Goal: Task Accomplishment & Management: Use online tool/utility

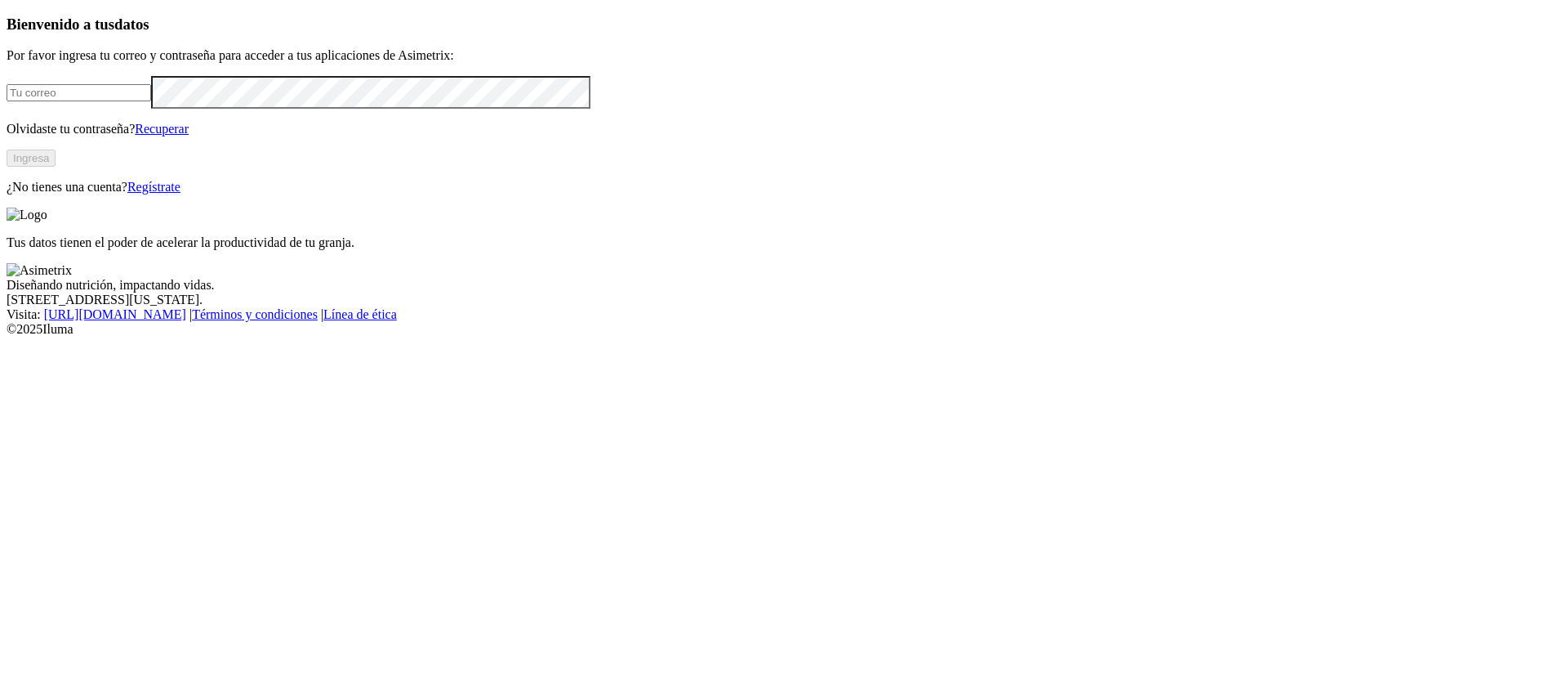
type input "[PERSON_NAME][EMAIL_ADDRESS][PERSON_NAME][DOMAIN_NAME]"
click at [56, 166] on button "Ingresa" at bounding box center [31, 158] width 49 height 17
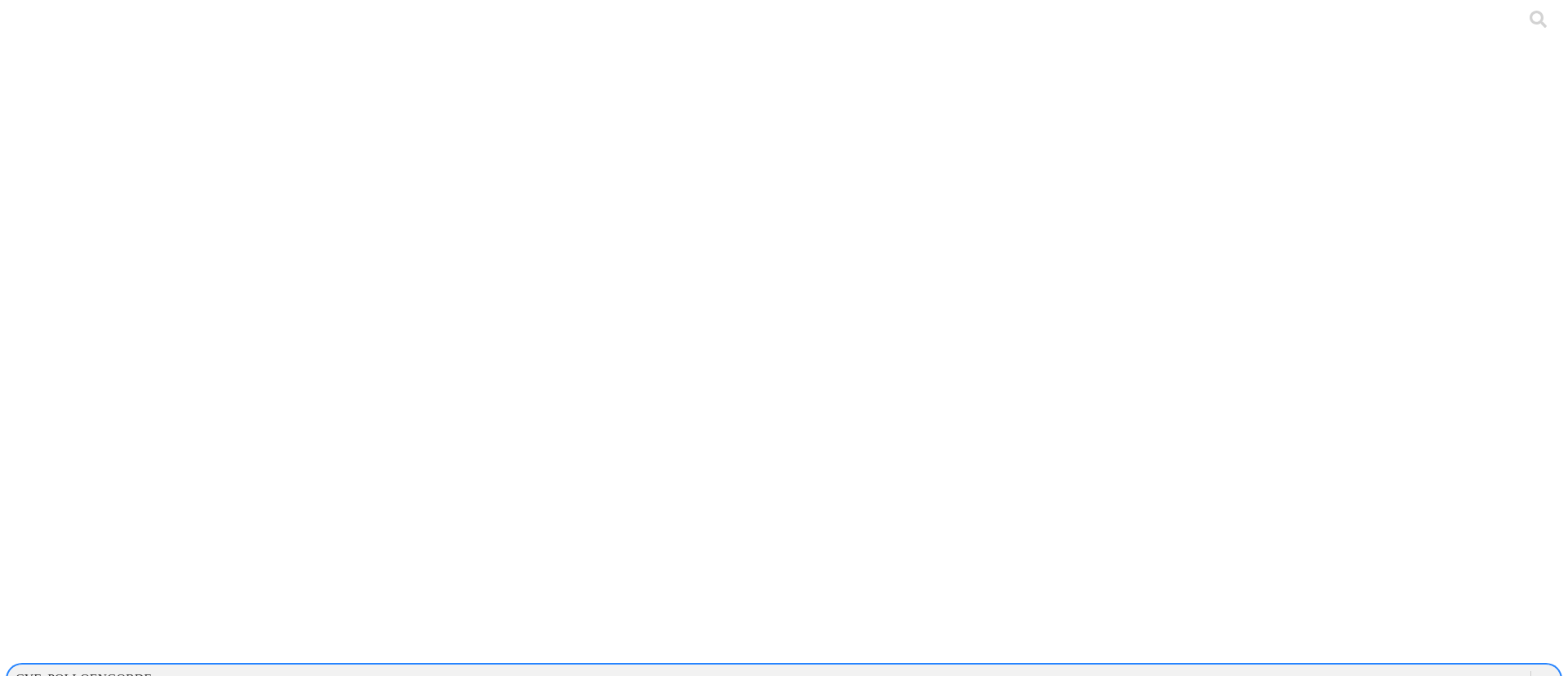
click at [152, 671] on div "CYF_POLLOENGORDE" at bounding box center [84, 679] width 137 height 15
